Goal: Information Seeking & Learning: Learn about a topic

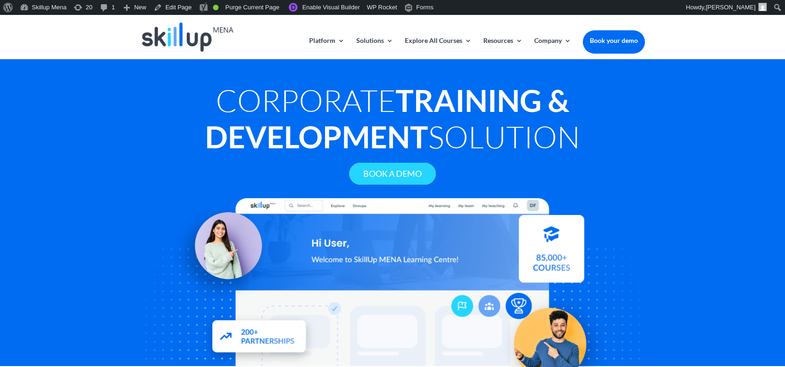
click at [355, 166] on link "Book A Demo" at bounding box center [392, 174] width 86 height 22
click at [347, 119] on strong "Training & Development" at bounding box center [387, 118] width 364 height 73
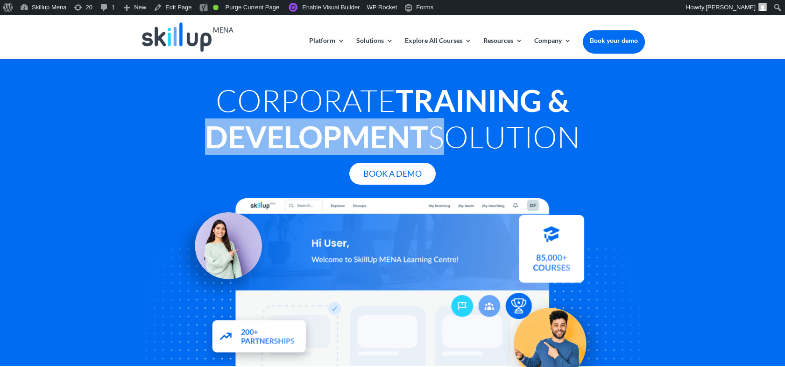
click at [347, 119] on strong "Training & Development" at bounding box center [387, 118] width 364 height 73
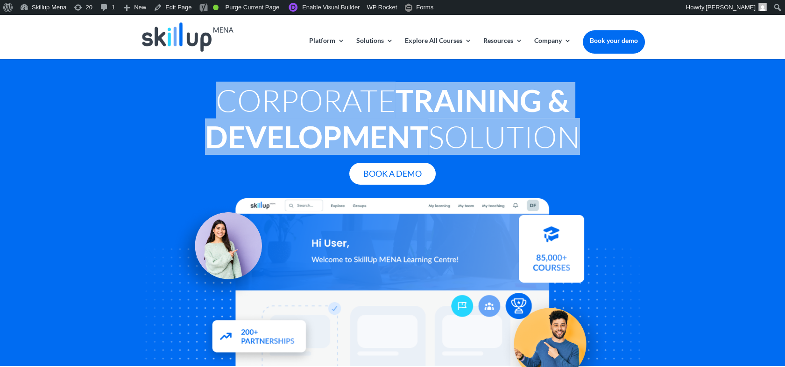
click at [347, 119] on strong "Training & Development" at bounding box center [387, 118] width 364 height 73
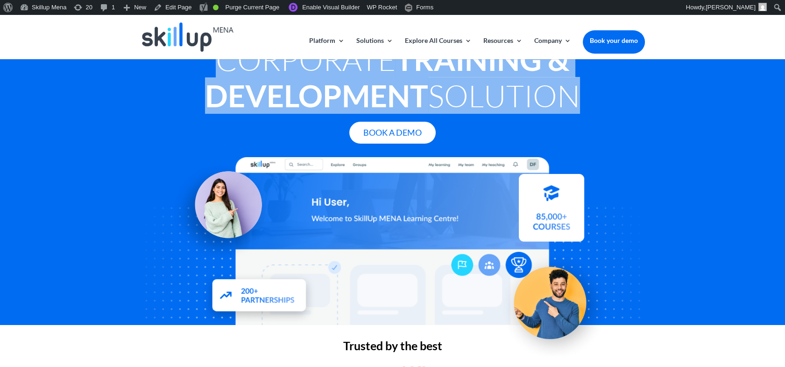
scroll to position [52, 0]
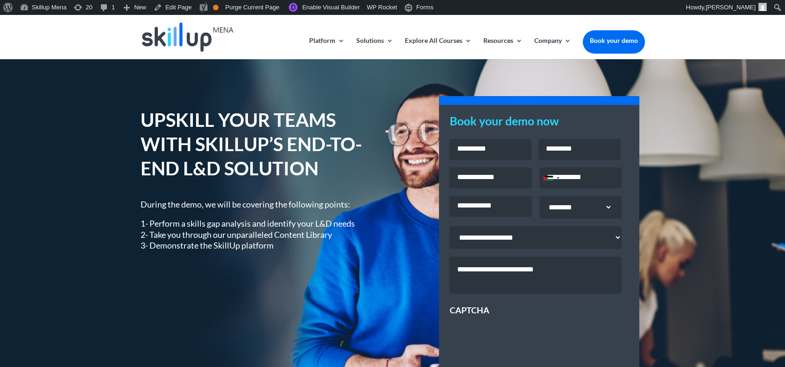
click at [248, 160] on h1 "UPSKILL YOUR TEAMS WITH SKILLUP’S END-TO-END L&D SOLUTION" at bounding box center [260, 146] width 238 height 77
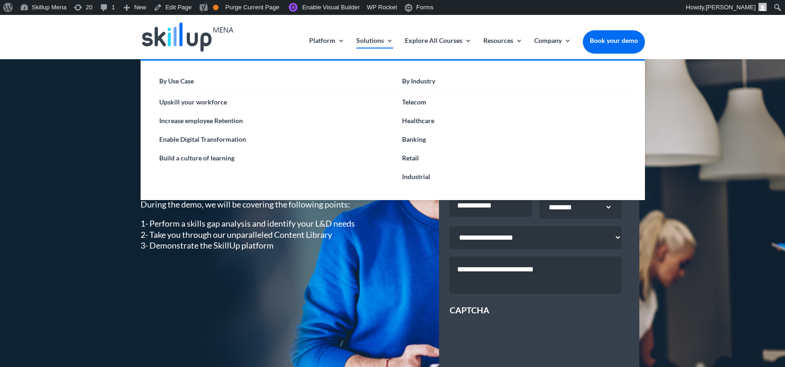
click at [373, 39] on link "Solutions" at bounding box center [374, 48] width 37 height 22
click at [229, 107] on link "Upskill your workforce" at bounding box center [271, 102] width 243 height 19
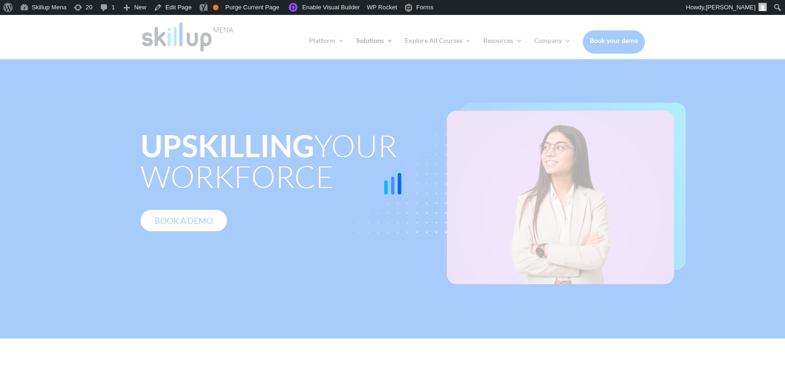
click at [331, 172] on icon at bounding box center [392, 183] width 163 height 163
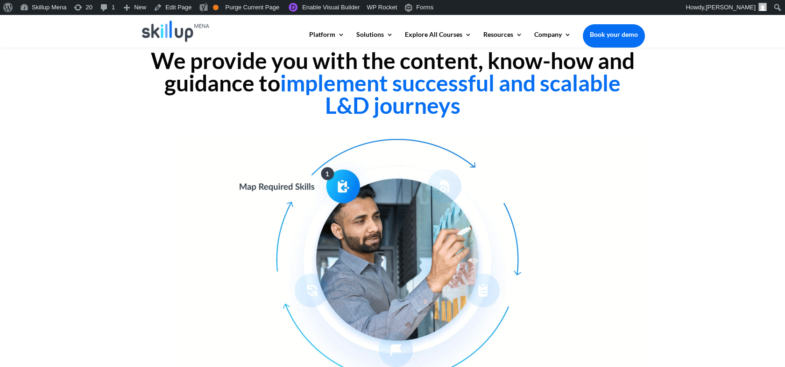
scroll to position [155, 0]
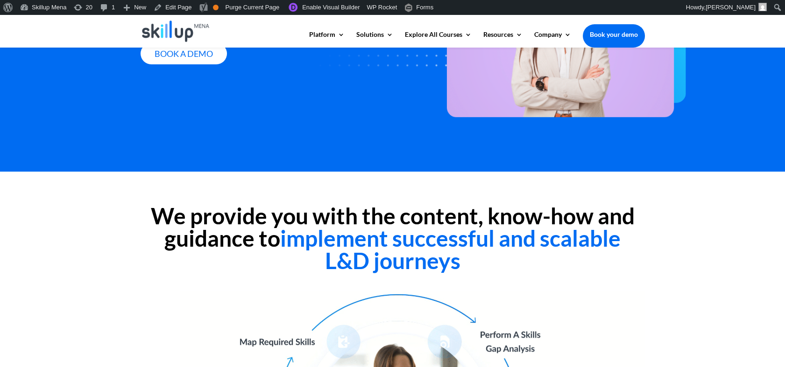
click at [270, 213] on h2 "We provide you with the content, know-how and guidance to implement successful …" at bounding box center [393, 241] width 504 height 72
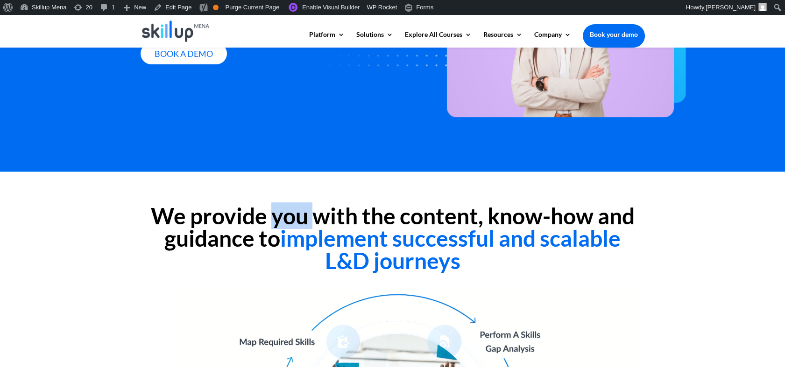
click at [270, 213] on h2 "We provide you with the content, know-how and guidance to implement successful …" at bounding box center [393, 241] width 504 height 72
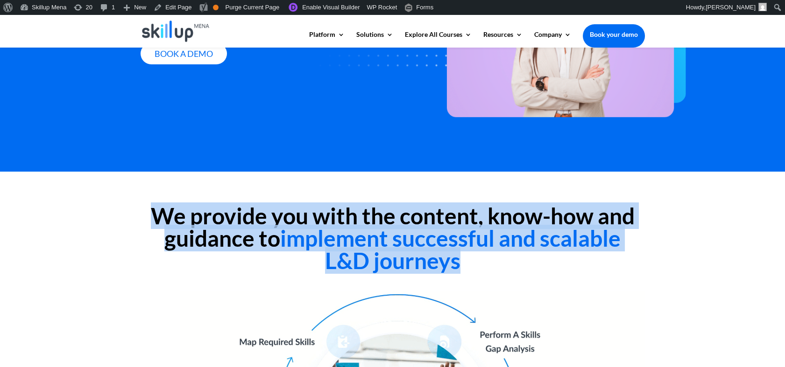
drag, startPoint x: 270, startPoint y: 213, endPoint x: 273, endPoint y: 250, distance: 36.5
click at [273, 250] on h2 "We provide you with the content, know-how and guidance to implement successful …" at bounding box center [393, 241] width 504 height 72
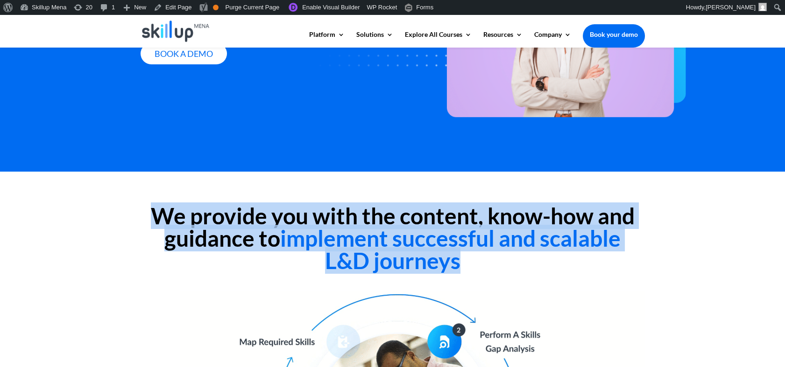
copy div "We provide you with the content, know-how and guidance to implement successful …"
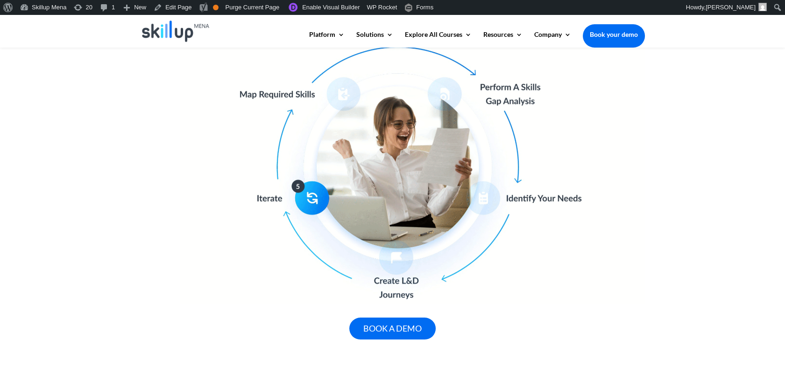
scroll to position [207, 0]
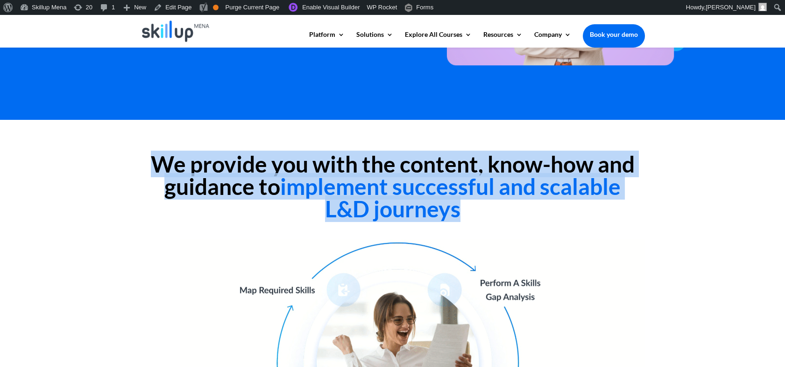
copy div "We provide you with the content, know-how and guidance to implement successful …"
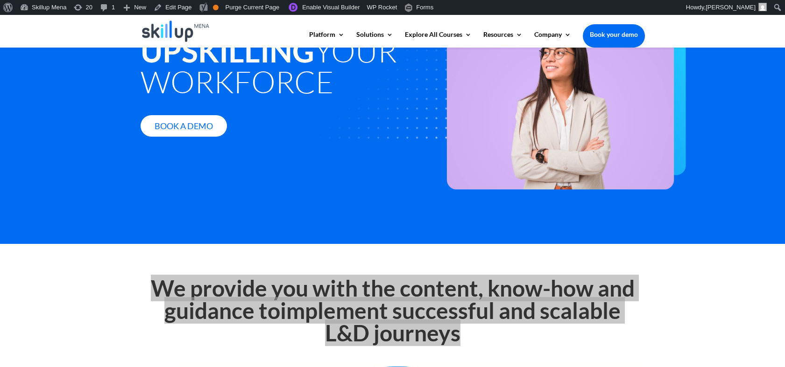
scroll to position [0, 0]
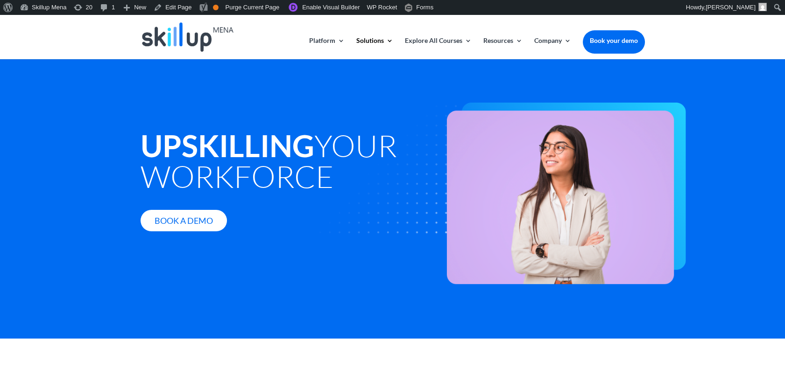
click at [485, 157] on img at bounding box center [488, 194] width 396 height 182
click at [714, 97] on div "Upskilling your workforce Book A Demo" at bounding box center [392, 199] width 785 height 280
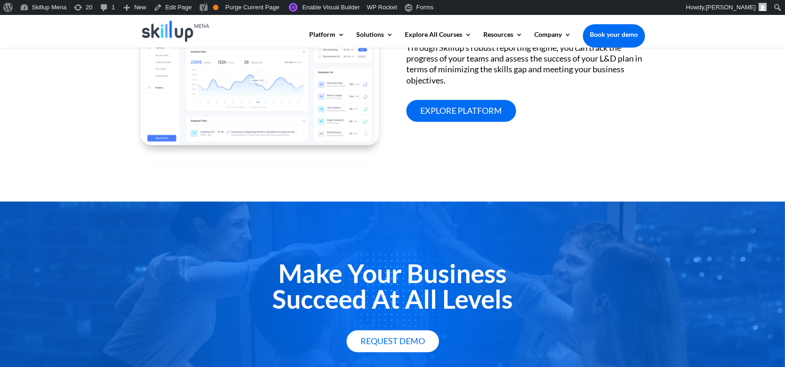
scroll to position [1245, 0]
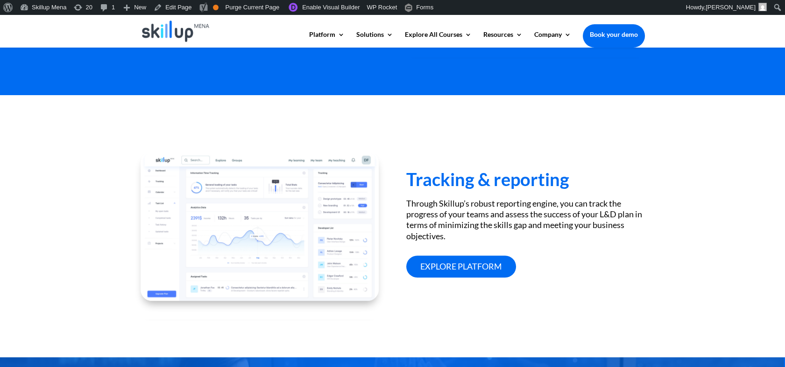
click at [454, 197] on div "Tracking & reporting Through Skillup’s robust reporting engine, you can track t…" at bounding box center [525, 215] width 238 height 126
click at [474, 170] on h3 "Tracking & reporting" at bounding box center [525, 181] width 238 height 22
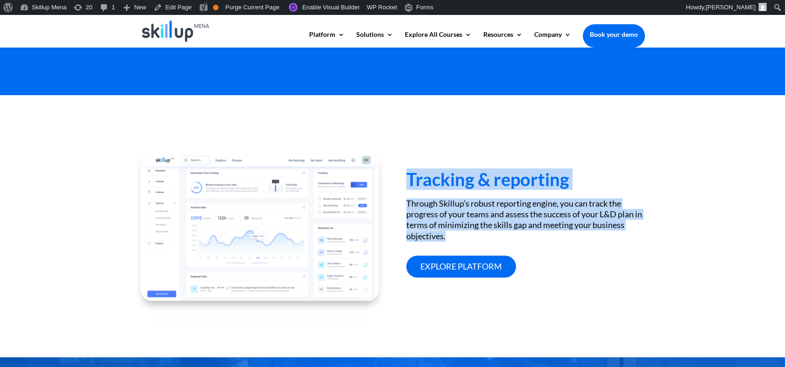
drag, startPoint x: 474, startPoint y: 170, endPoint x: 472, endPoint y: 228, distance: 57.9
click at [472, 228] on div "Tracking & reporting Through Skillup’s robust reporting engine, you can track t…" at bounding box center [525, 215] width 238 height 126
copy div "Tracking & reporting Through Skillup’s robust reporting engine, you can track t…"
click at [545, 145] on div "Tracking & reporting Through Skillup’s robust reporting engine, you can track t…" at bounding box center [393, 235] width 504 height 193
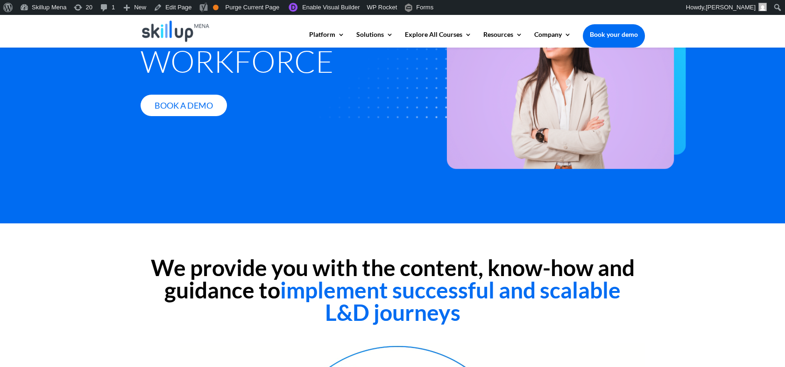
scroll to position [0, 0]
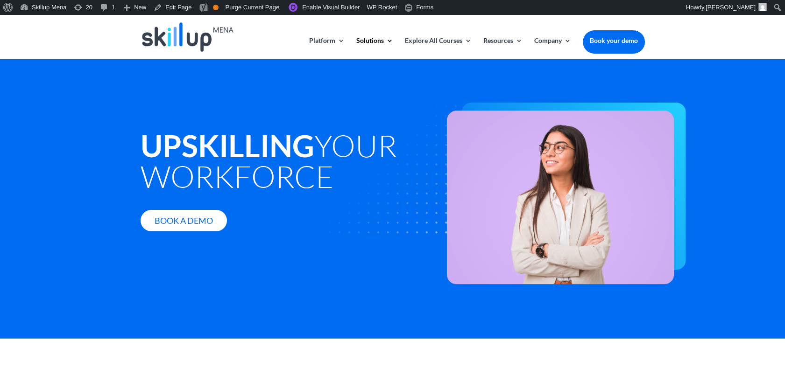
click at [284, 127] on strong "Upskilling" at bounding box center [228, 145] width 174 height 36
drag, startPoint x: 284, startPoint y: 127, endPoint x: 271, endPoint y: 154, distance: 29.6
click at [271, 154] on strong "Upskilling" at bounding box center [228, 145] width 174 height 36
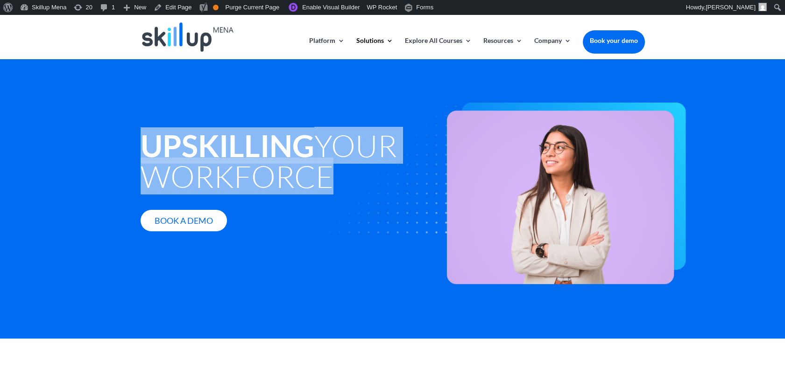
click at [271, 154] on strong "Upskilling" at bounding box center [228, 145] width 174 height 36
copy div "Upskilling your workforce"
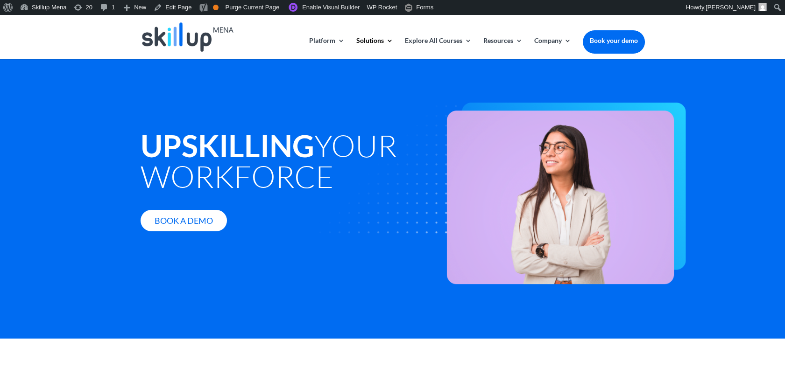
click at [733, 121] on div "Upskilling your workforce Book A Demo" at bounding box center [392, 199] width 785 height 280
